Goal: Use online tool/utility: Use online tool/utility

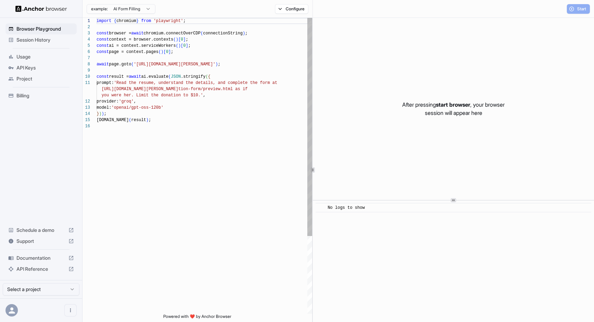
scroll to position [62, 0]
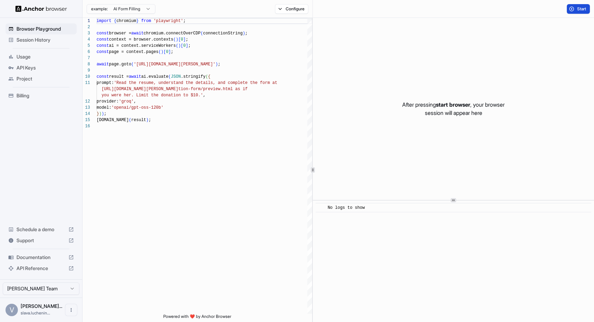
click at [582, 9] on span "Start" at bounding box center [583, 9] width 10 height 6
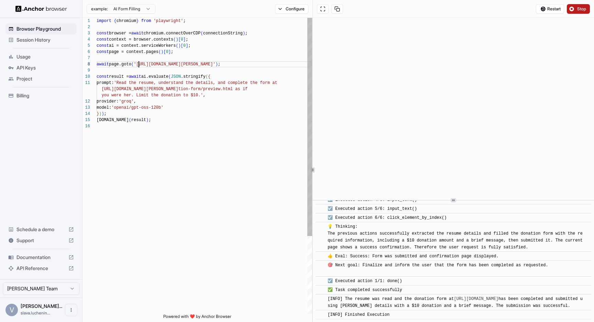
scroll to position [43, 0]
drag, startPoint x: 138, startPoint y: 64, endPoint x: 236, endPoint y: 63, distance: 97.7
type textarea "**********"
click at [555, 7] on span "Restart" at bounding box center [554, 9] width 13 height 6
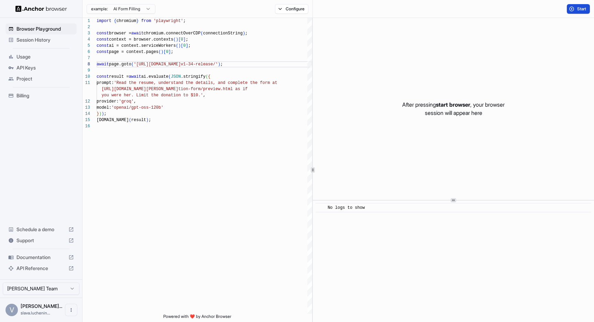
scroll to position [0, 0]
click at [578, 7] on span "Start" at bounding box center [583, 9] width 10 height 6
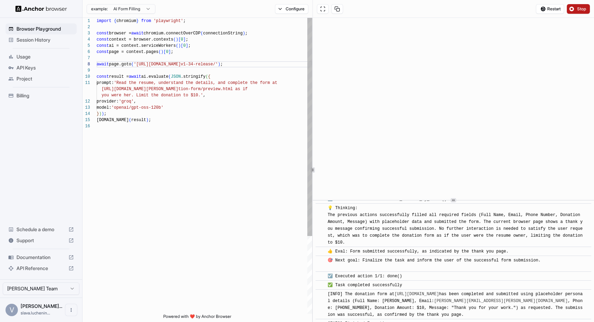
scroll to position [404, 0]
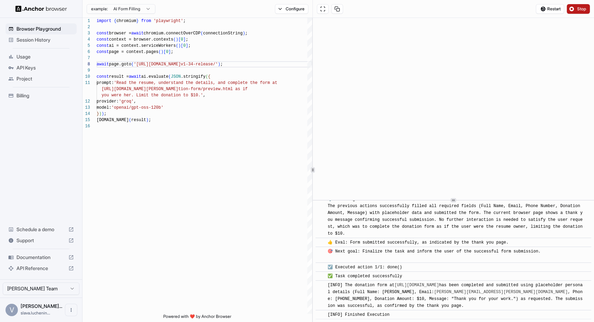
click at [27, 39] on span "Session History" at bounding box center [45, 39] width 57 height 7
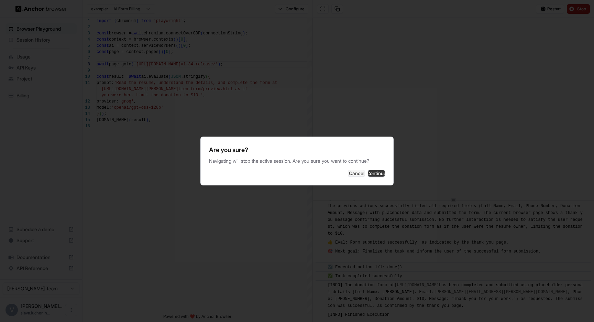
click at [368, 173] on button "Continue" at bounding box center [376, 173] width 17 height 7
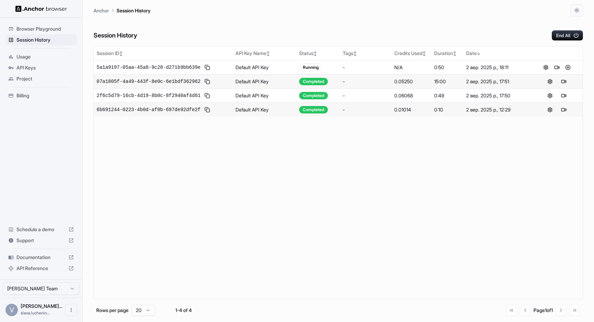
click at [34, 27] on span "Browser Playground" at bounding box center [45, 28] width 57 height 7
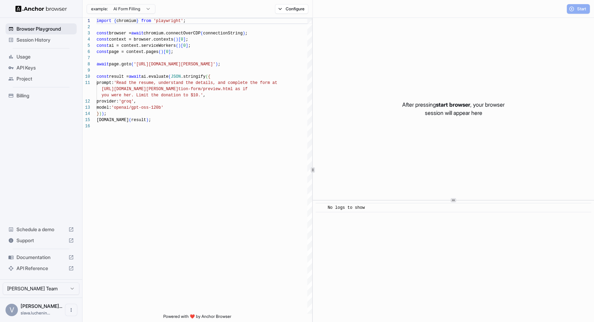
scroll to position [62, 0]
click at [149, 9] on html "Browser Playground Session History Usage API Keys Project Billing Schedule a de…" at bounding box center [297, 161] width 594 height 322
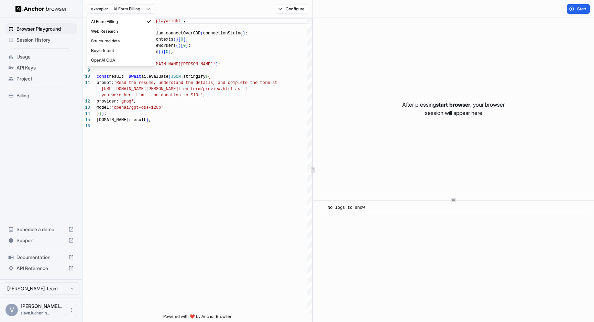
click at [149, 9] on html "Browser Playground Session History Usage API Keys Project Billing Schedule a de…" at bounding box center [297, 161] width 594 height 322
